Goal: Task Accomplishment & Management: Use online tool/utility

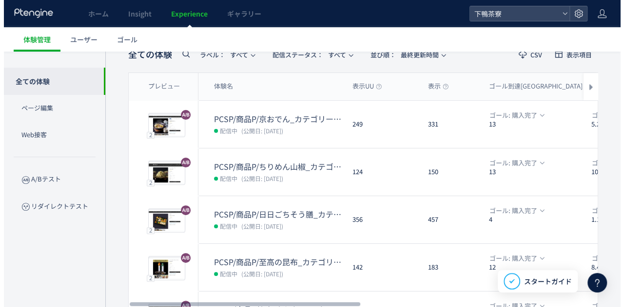
scroll to position [49, 0]
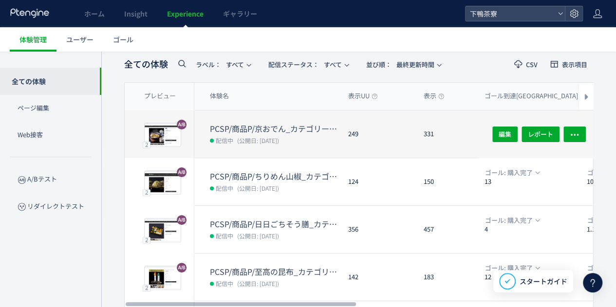
click at [236, 131] on dt "PCSP/商品P/京おでん_カテゴリーエリア追加/導線改善/ページ下部追加//20251003" at bounding box center [275, 128] width 131 height 11
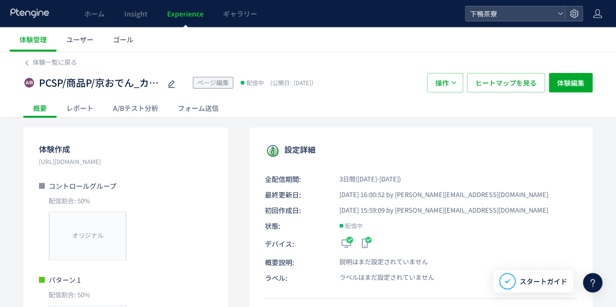
click at [147, 106] on div "A/Bテスト分析" at bounding box center [135, 107] width 65 height 19
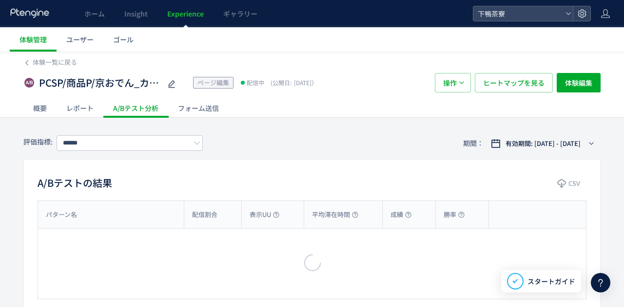
type input "****"
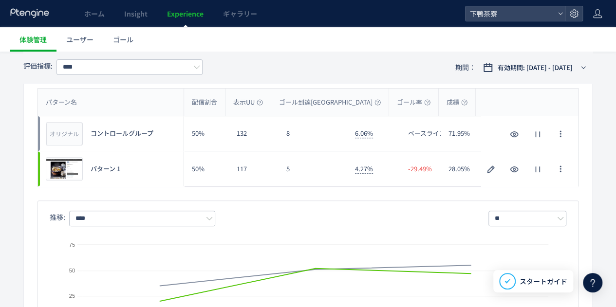
scroll to position [97, 0]
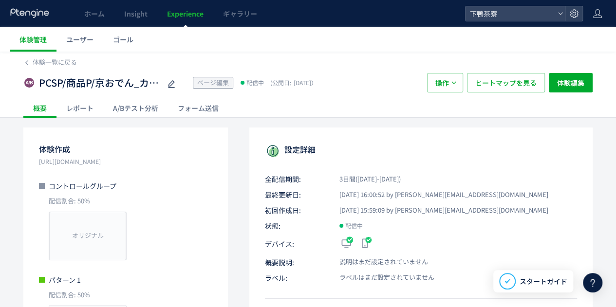
scroll to position [0, 0]
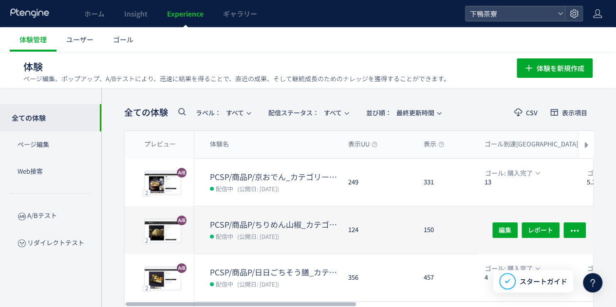
click at [238, 225] on dt "PCSP/商品P/ちりめん山椒_カテゴリーエリア追加/導線改善/ページ下部追加//20251003" at bounding box center [275, 224] width 131 height 11
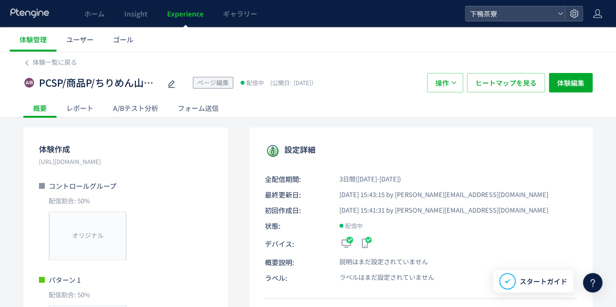
click at [137, 113] on div "A/Bテスト分析" at bounding box center [135, 107] width 65 height 19
click at [89, 14] on span "ホーム" at bounding box center [94, 14] width 20 height 10
